Goal: Check status: Check status

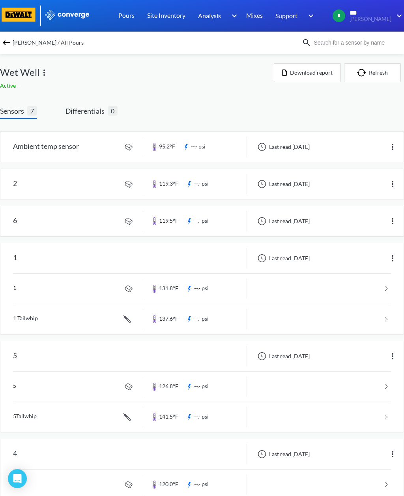
click at [3, 295] on div "1 Last read [DATE] 1 131.8°F --.- psi 1 Tailwhip 137.6°F --.- psi" at bounding box center [202, 288] width 404 height 91
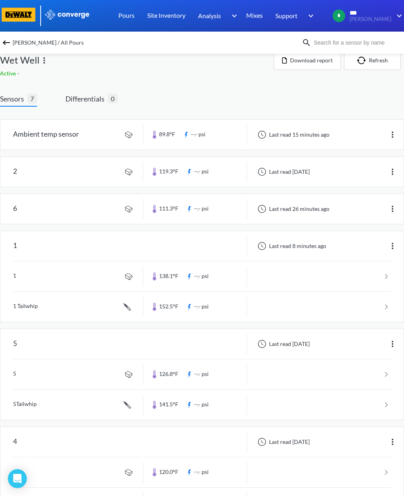
scroll to position [8, 0]
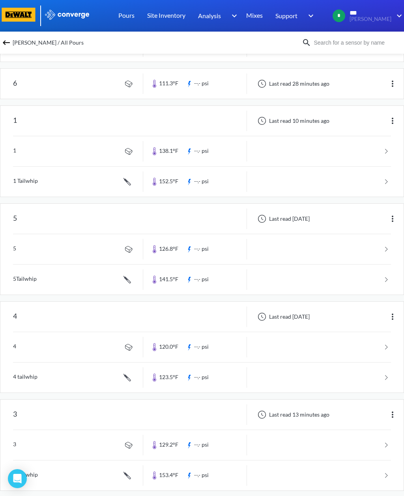
scroll to position [140, 0]
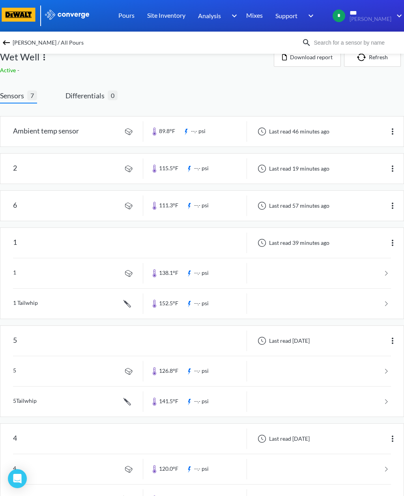
scroll to position [13, 0]
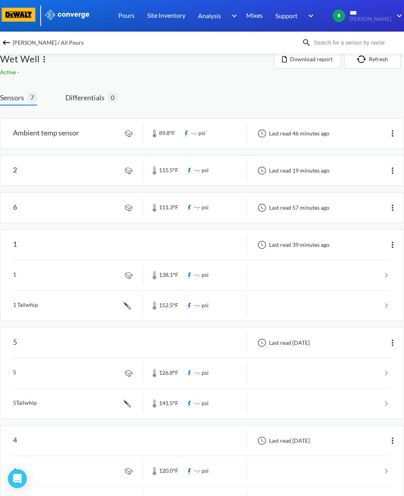
click at [32, 305] on link at bounding box center [202, 306] width 378 height 30
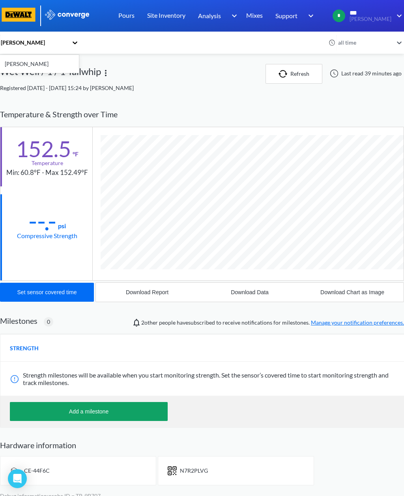
click at [43, 62] on div "[PERSON_NAME]" at bounding box center [39, 63] width 79 height 15
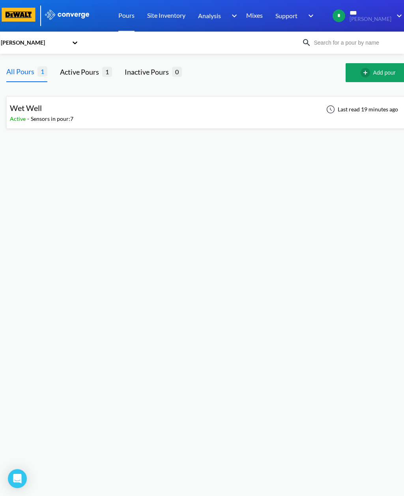
click at [346, 118] on div "Last read 19 minutes ago" at bounding box center [364, 112] width 86 height 19
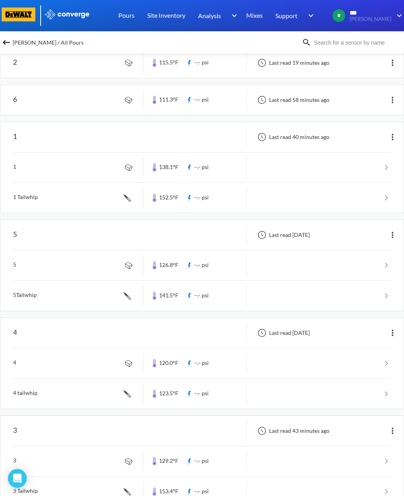
scroll to position [107, 0]
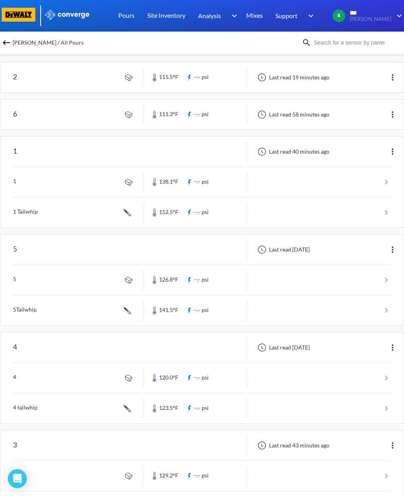
click at [212, 182] on link at bounding box center [202, 182] width 378 height 30
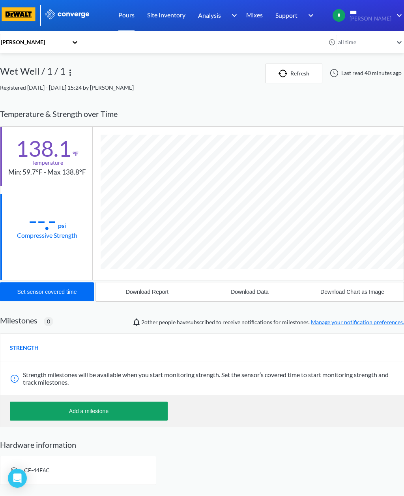
scroll to position [422, 404]
click at [36, 62] on div "[PERSON_NAME]" at bounding box center [39, 63] width 79 height 15
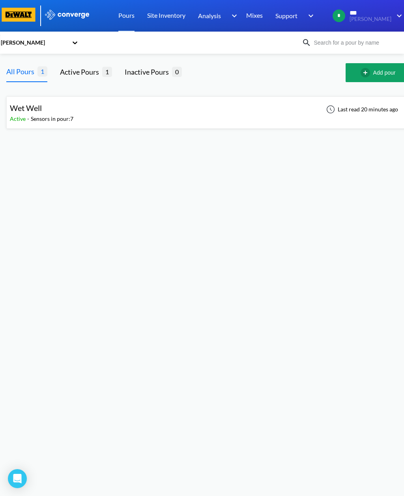
click at [373, 114] on div "Last read 20 minutes ago" at bounding box center [361, 109] width 79 height 9
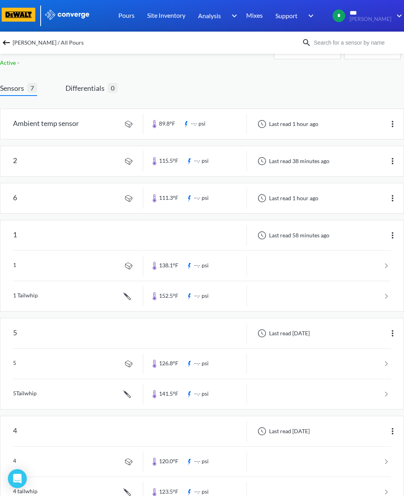
scroll to position [20, 0]
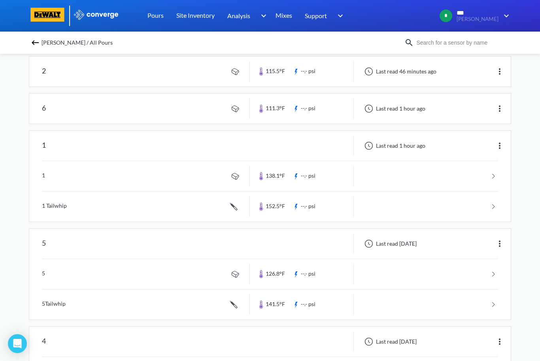
scroll to position [112, 0]
